Goal: Ask a question

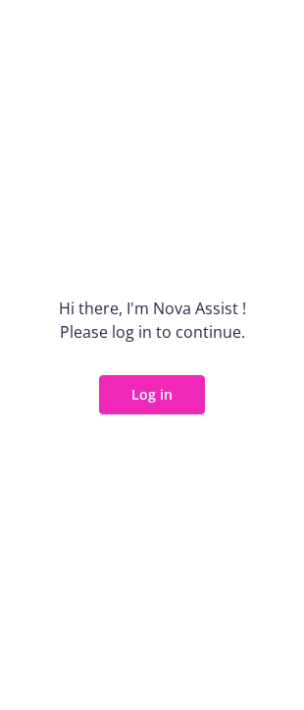
click at [171, 402] on button "Log in" at bounding box center [152, 394] width 106 height 39
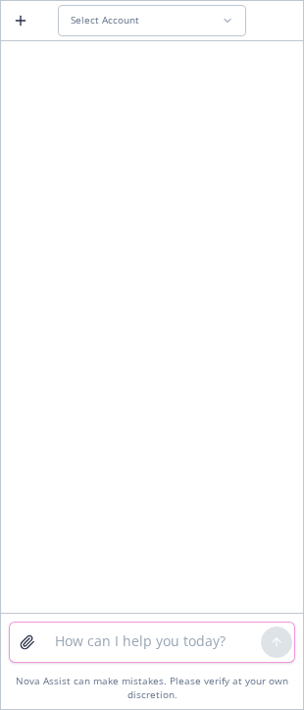
click at [99, 636] on textarea at bounding box center [152, 641] width 218 height 39
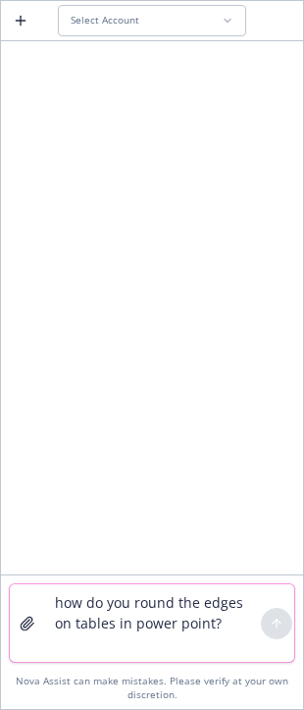
type textarea "how do you round the edges on tables in power point?"
click at [171, 13] on button "Select Account" at bounding box center [152, 20] width 188 height 31
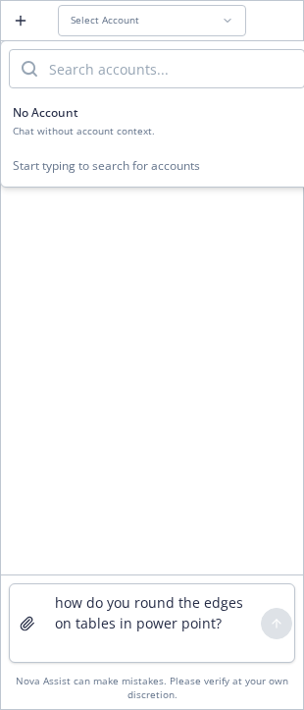
click at [155, 103] on button "No Account Chat without account context." at bounding box center [157, 120] width 312 height 49
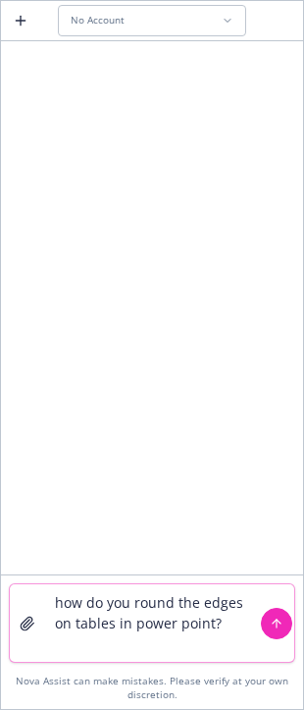
click at [281, 627] on icon "submit" at bounding box center [277, 623] width 14 height 14
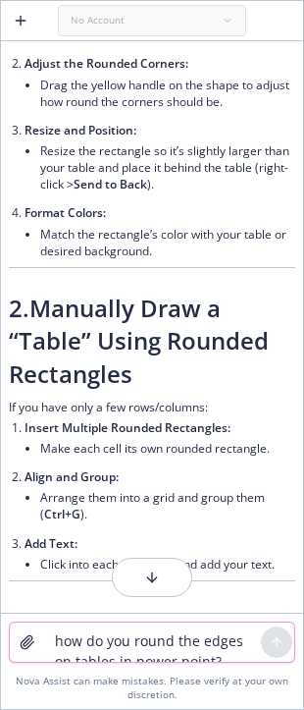
scroll to position [299, 0]
